Goal: Information Seeking & Learning: Find specific page/section

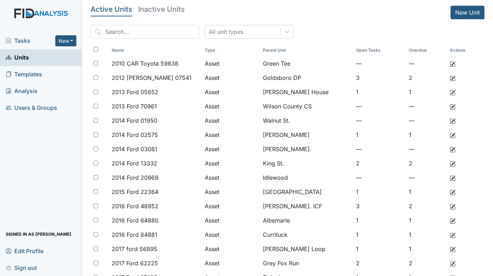
click at [27, 38] on span "Tasks" at bounding box center [31, 40] width 50 height 9
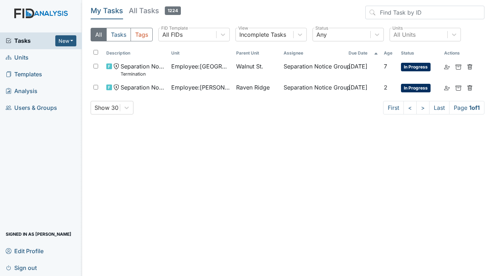
click at [28, 54] on span "Units" at bounding box center [17, 57] width 23 height 11
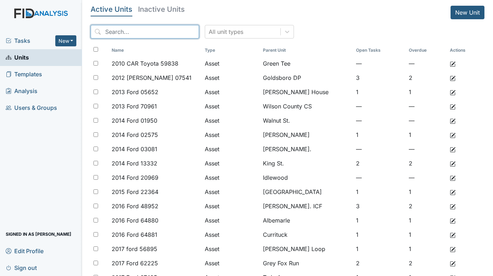
click at [153, 30] on input "search" at bounding box center [145, 32] width 109 height 14
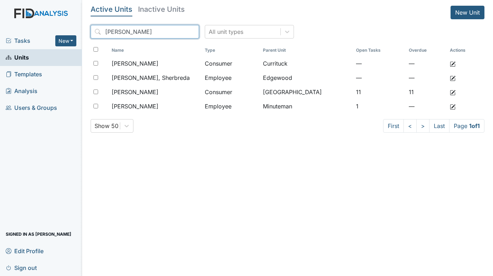
type input "REDMOND"
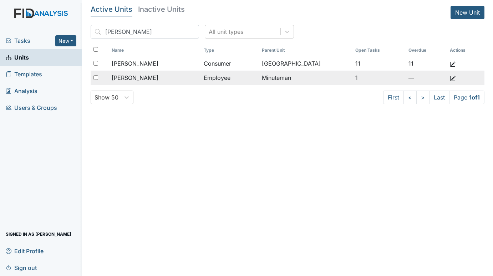
click at [159, 77] on span "[PERSON_NAME]" at bounding box center [135, 78] width 47 height 9
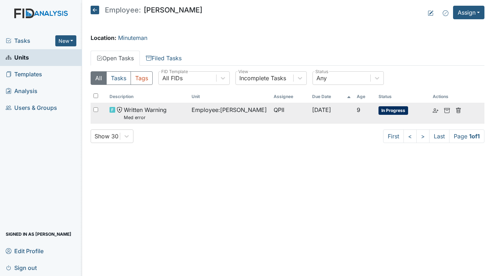
click at [195, 110] on span "Employee : Redmond, Nyeshia" at bounding box center [229, 110] width 75 height 9
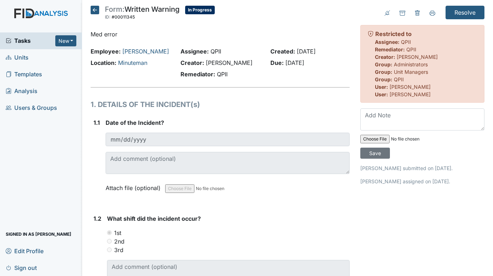
click at [94, 9] on icon at bounding box center [95, 10] width 9 height 9
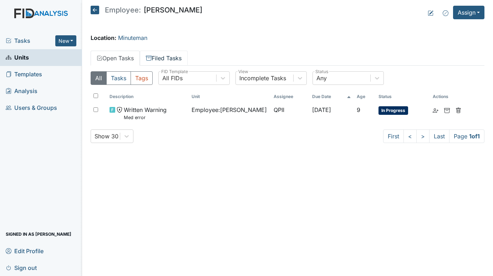
click at [162, 56] on link "Filed Tasks" at bounding box center [164, 58] width 48 height 15
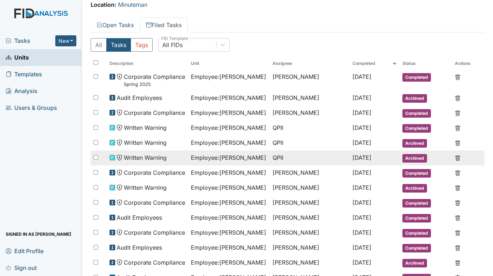
scroll to position [22, 0]
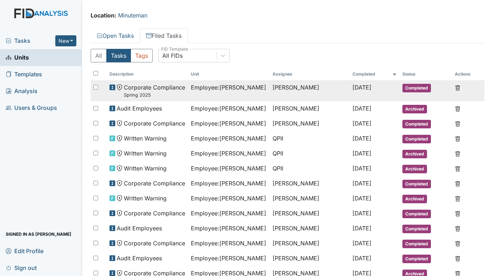
click at [154, 87] on span "Corporate Compliance Spring 2025" at bounding box center [154, 90] width 61 height 15
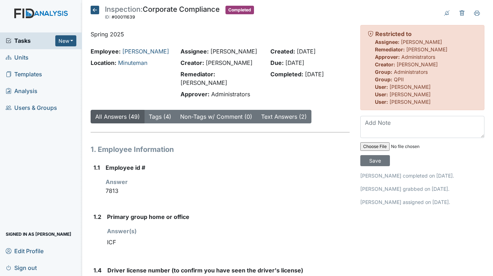
click at [96, 11] on icon at bounding box center [95, 10] width 9 height 9
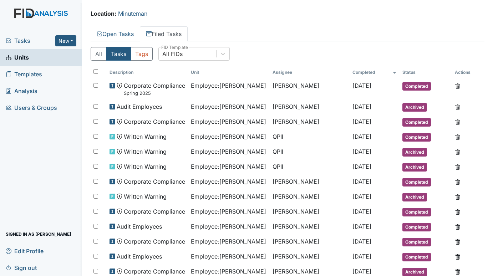
scroll to position [36, 0]
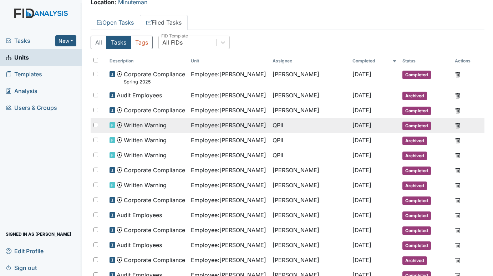
click at [145, 125] on span "Written Warning" at bounding box center [145, 125] width 43 height 9
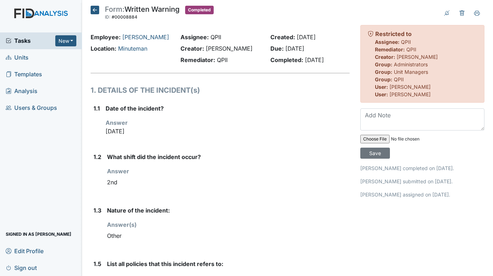
click at [22, 42] on span "Tasks" at bounding box center [31, 40] width 50 height 9
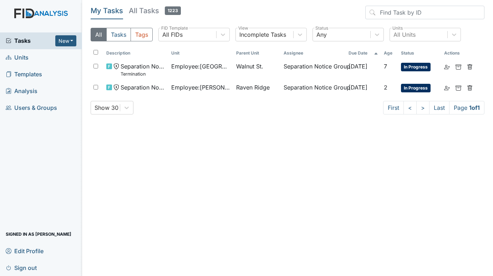
click at [16, 58] on span "Units" at bounding box center [17, 57] width 23 height 11
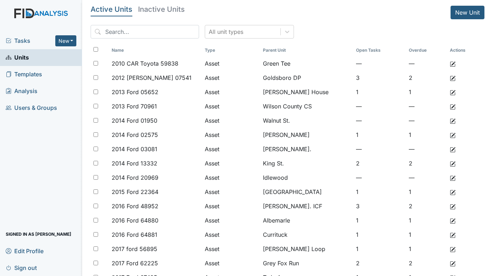
click at [24, 40] on span "Tasks" at bounding box center [31, 40] width 50 height 9
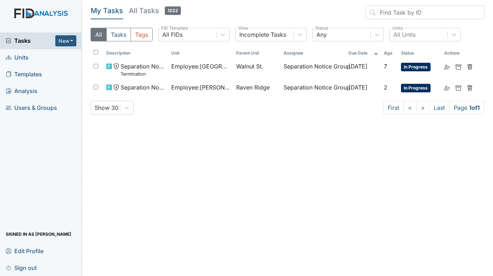
click at [29, 55] on link "Units" at bounding box center [41, 57] width 82 height 17
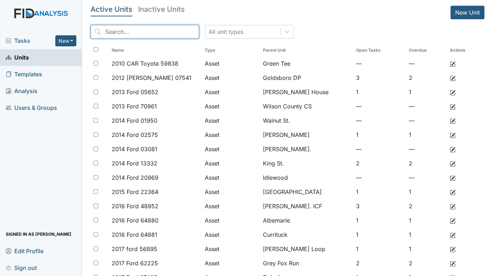
click at [149, 30] on input "search" at bounding box center [145, 32] width 109 height 14
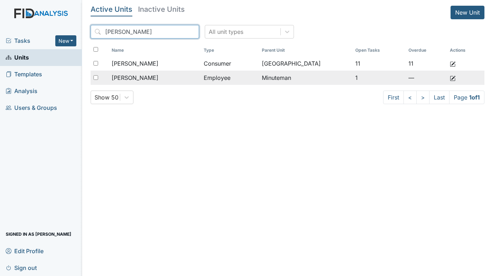
type input "REDMOND"
click at [155, 77] on span "[PERSON_NAME]" at bounding box center [135, 78] width 47 height 9
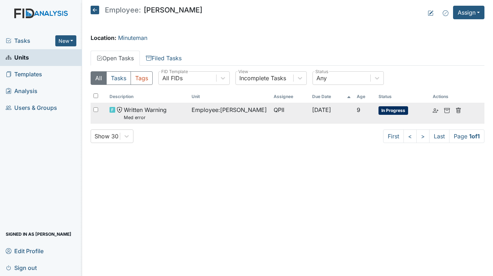
click at [153, 105] on td "Written Warning Med error" at bounding box center [148, 113] width 82 height 21
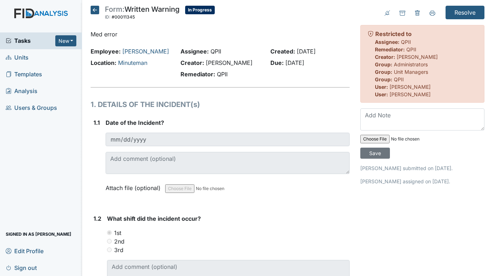
click at [97, 11] on icon at bounding box center [95, 10] width 9 height 9
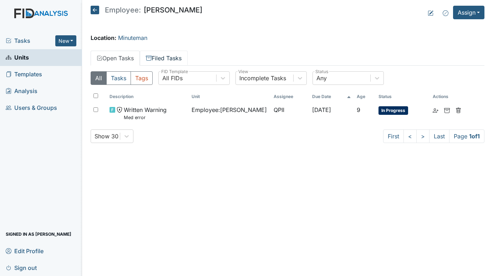
click at [169, 55] on link "Filed Tasks" at bounding box center [164, 58] width 48 height 15
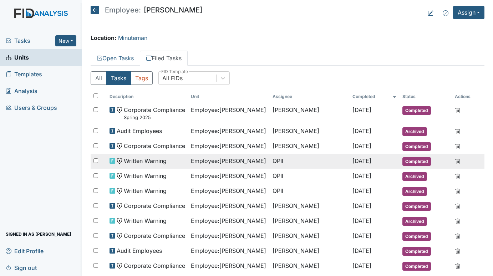
click at [210, 162] on span "Employee : [PERSON_NAME]" at bounding box center [228, 161] width 75 height 9
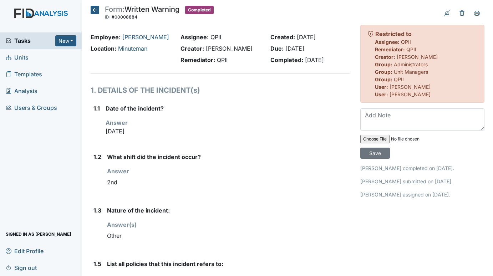
click at [93, 9] on icon at bounding box center [95, 10] width 9 height 9
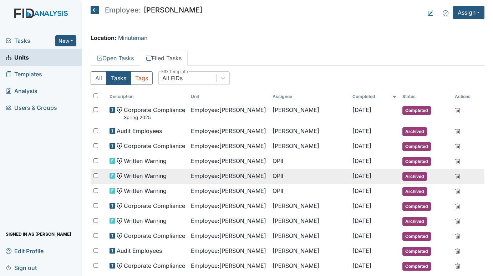
click at [191, 174] on span "Employee : Redmond, Nyeshia" at bounding box center [228, 176] width 75 height 9
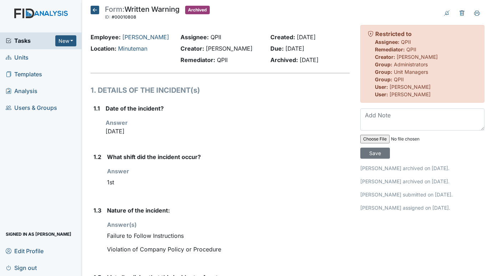
click at [93, 9] on icon at bounding box center [95, 10] width 9 height 9
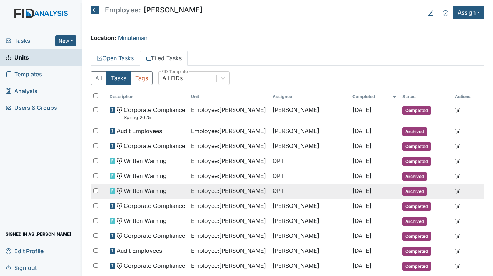
click at [191, 191] on span "Employee : Redmond, Nyeshia" at bounding box center [228, 191] width 75 height 9
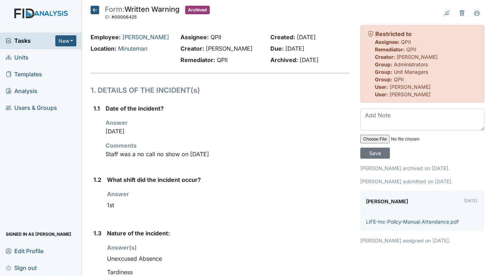
click at [94, 7] on icon at bounding box center [95, 10] width 9 height 9
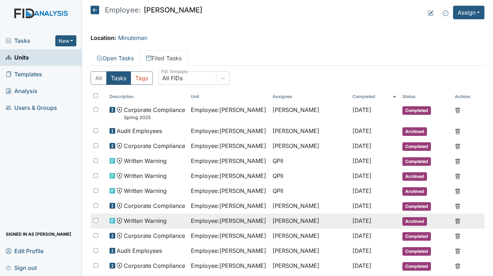
click at [191, 217] on span "Employee : Redmond, Nyeshia" at bounding box center [228, 221] width 75 height 9
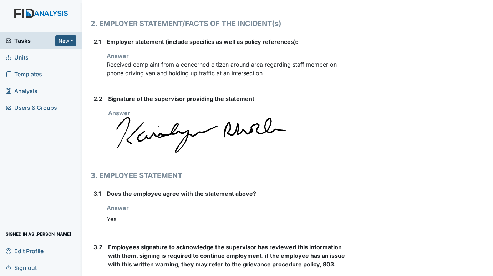
scroll to position [346, 0]
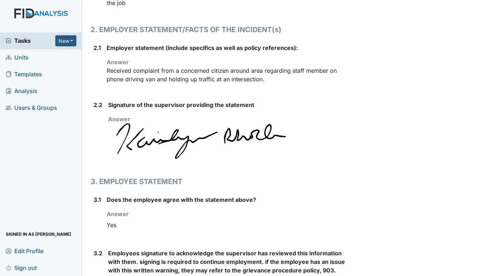
click at [37, 41] on span "Tasks" at bounding box center [31, 40] width 50 height 9
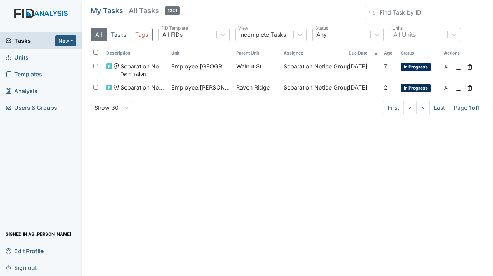
click at [18, 56] on span "Units" at bounding box center [17, 57] width 23 height 11
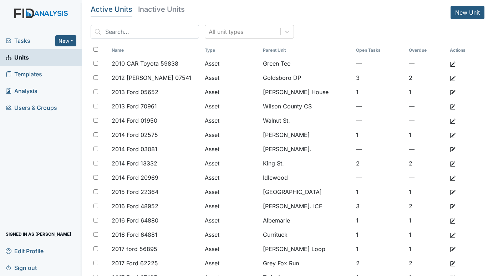
click at [20, 41] on span "Tasks" at bounding box center [31, 40] width 50 height 9
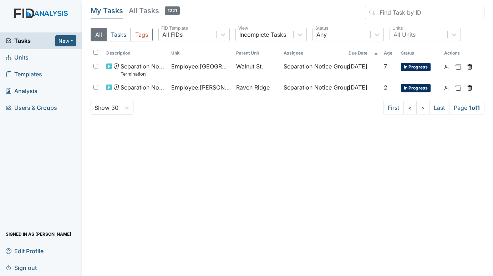
click at [17, 56] on span "Units" at bounding box center [17, 57] width 23 height 11
